Goal: Task Accomplishment & Management: Manage account settings

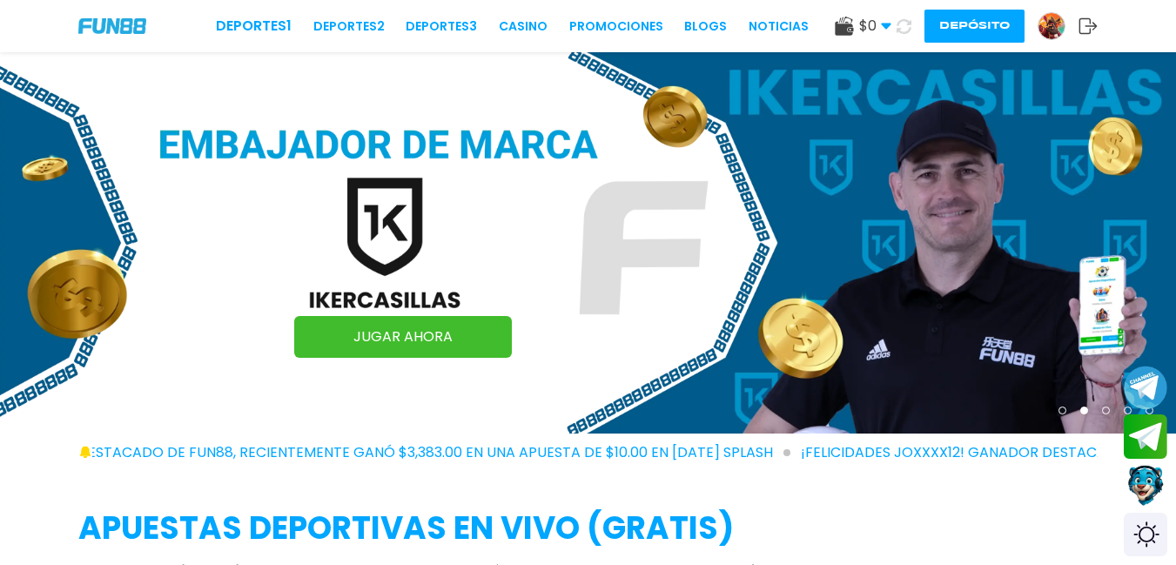
click at [899, 26] on icon at bounding box center [904, 26] width 15 height 15
click at [900, 26] on icon at bounding box center [904, 26] width 15 height 15
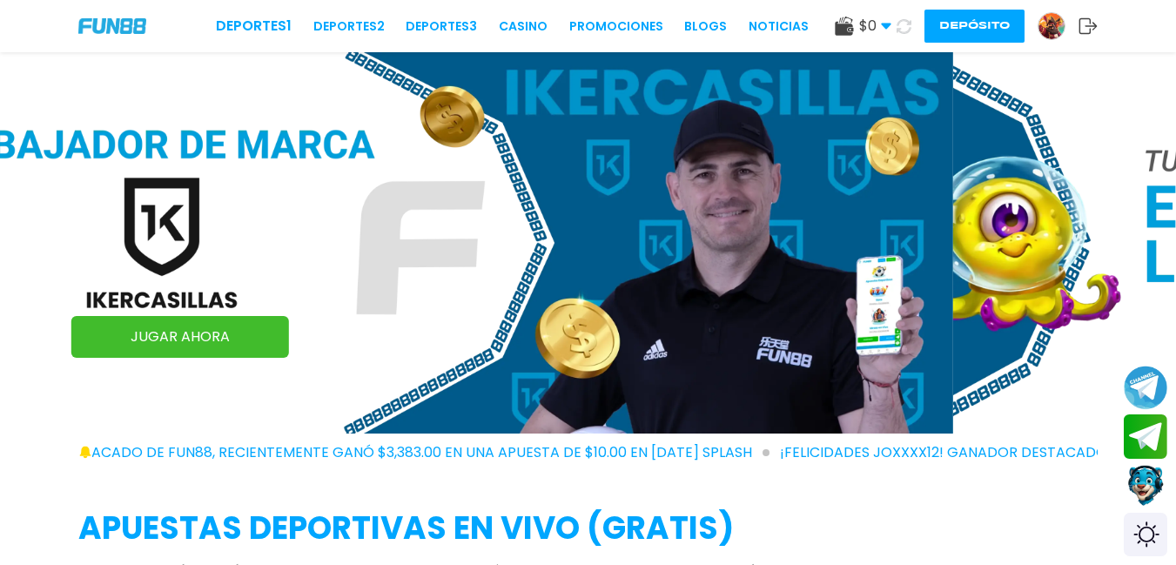
click at [900, 26] on icon at bounding box center [904, 26] width 16 height 16
click at [900, 26] on icon at bounding box center [904, 26] width 15 height 15
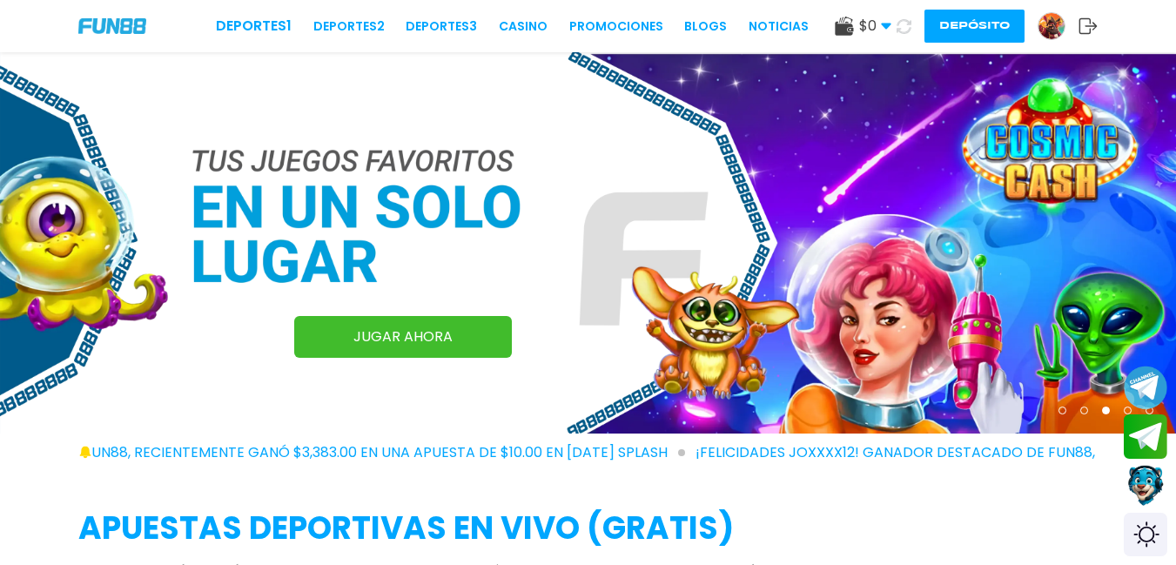
click at [1054, 21] on img at bounding box center [1052, 26] width 26 height 26
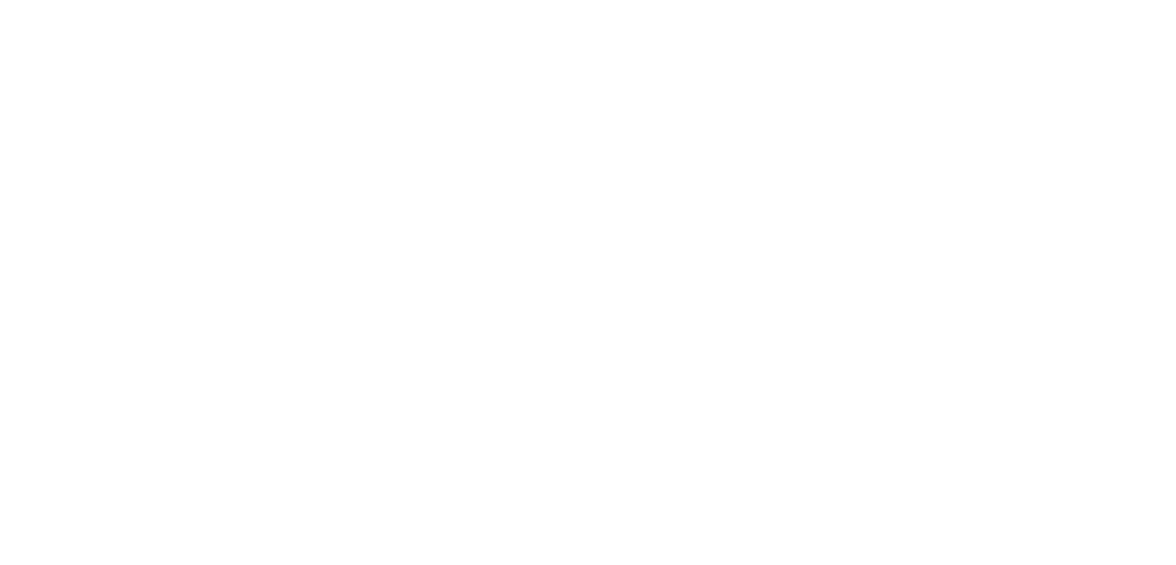
click at [1047, 20] on body at bounding box center [588, 282] width 1176 height 565
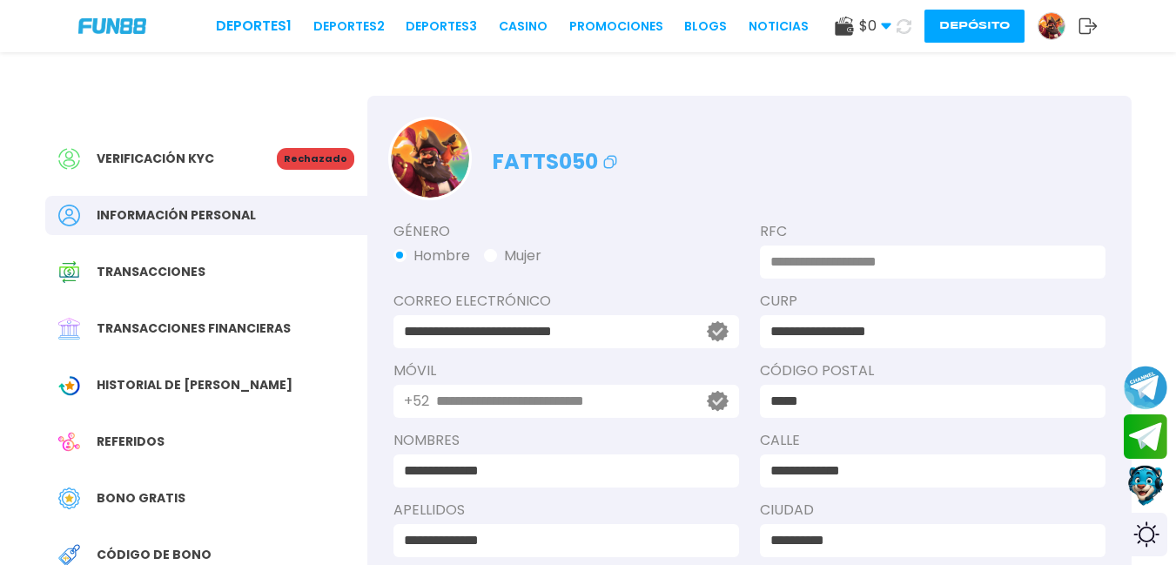
click at [325, 154] on p "Rechazado" at bounding box center [315, 159] width 77 height 22
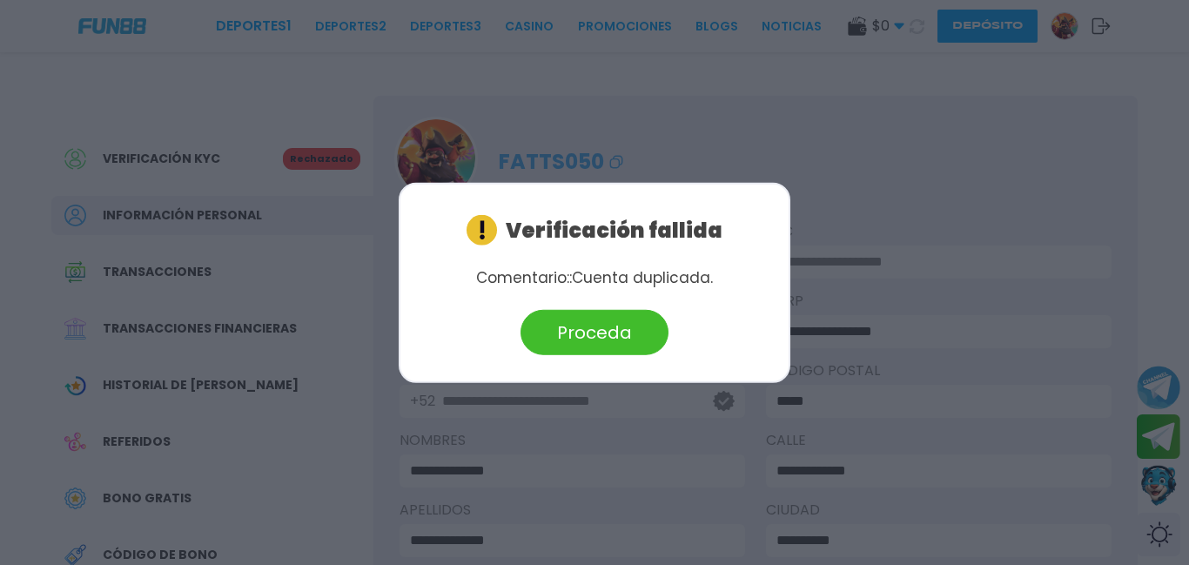
click at [819, 156] on div at bounding box center [594, 282] width 1189 height 565
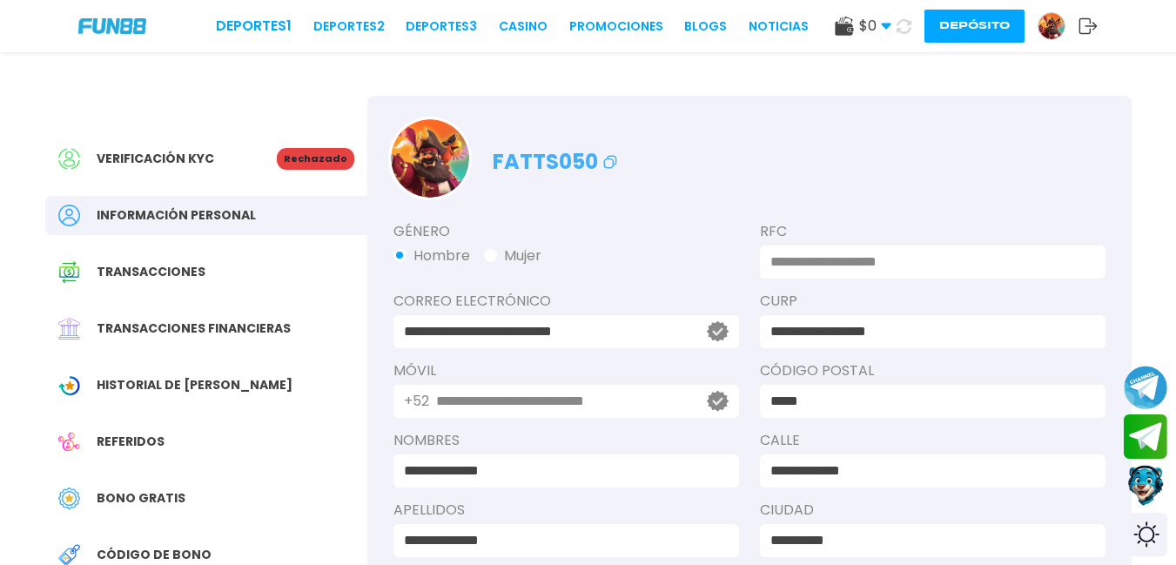
click at [1083, 27] on icon at bounding box center [1088, 25] width 19 height 17
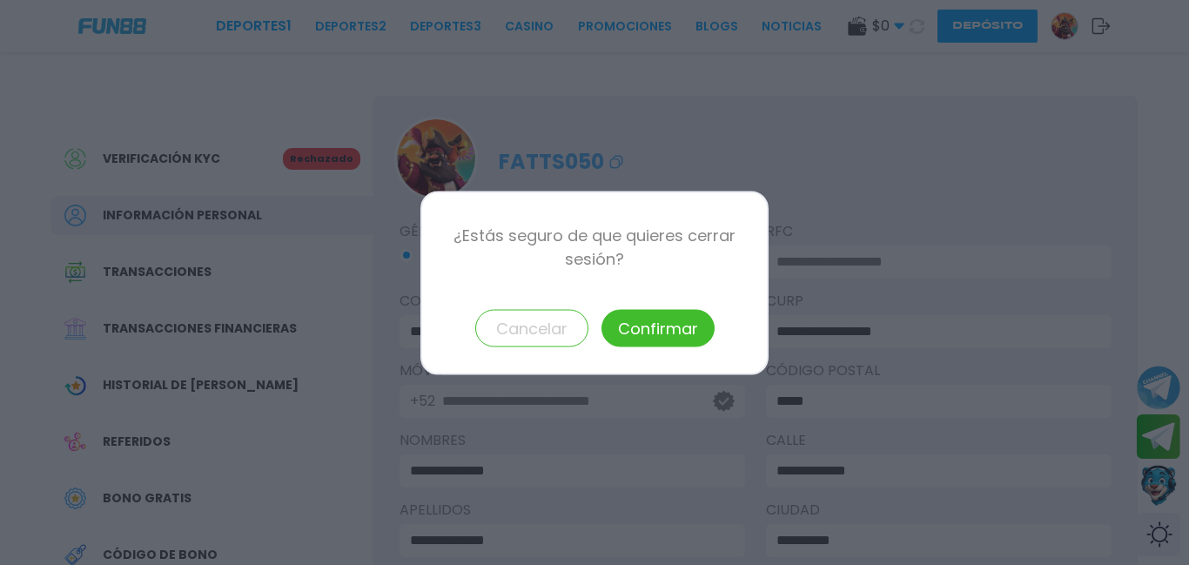
click at [652, 320] on button "Confirmar" at bounding box center [658, 327] width 113 height 37
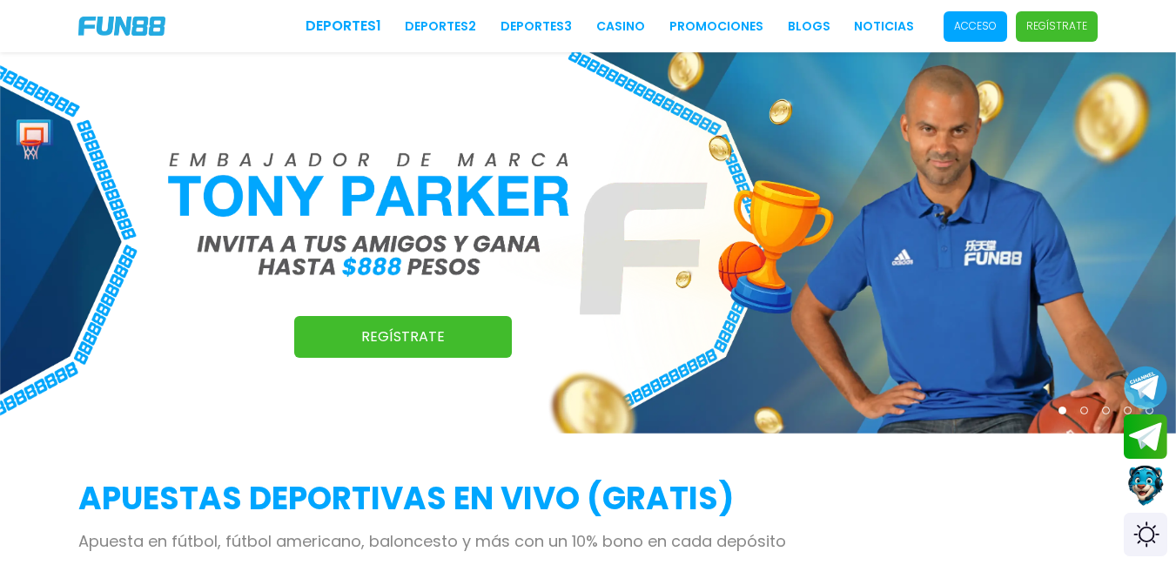
click at [988, 22] on p "Acceso" at bounding box center [975, 26] width 43 height 16
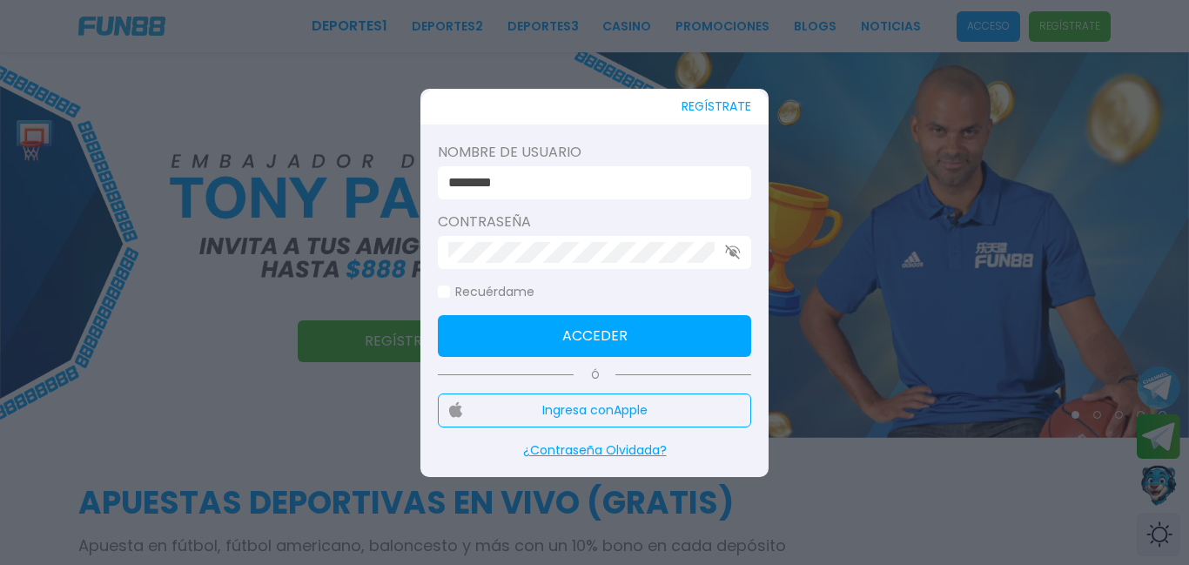
click at [594, 186] on input "********" at bounding box center [589, 182] width 282 height 21
